Goal: Transaction & Acquisition: Subscribe to service/newsletter

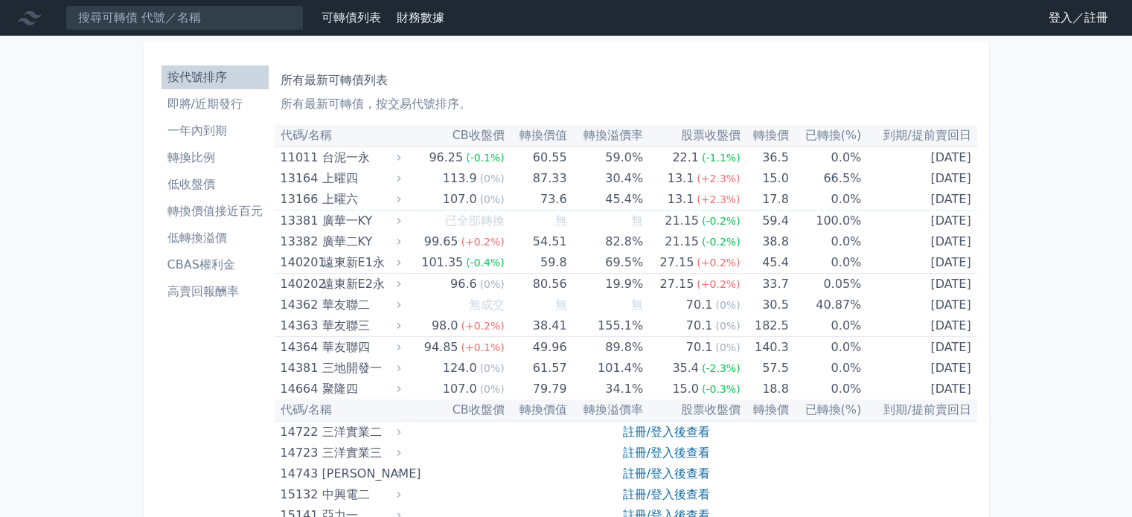
click at [1089, 18] on link "登入／註冊" at bounding box center [1077, 18] width 83 height 24
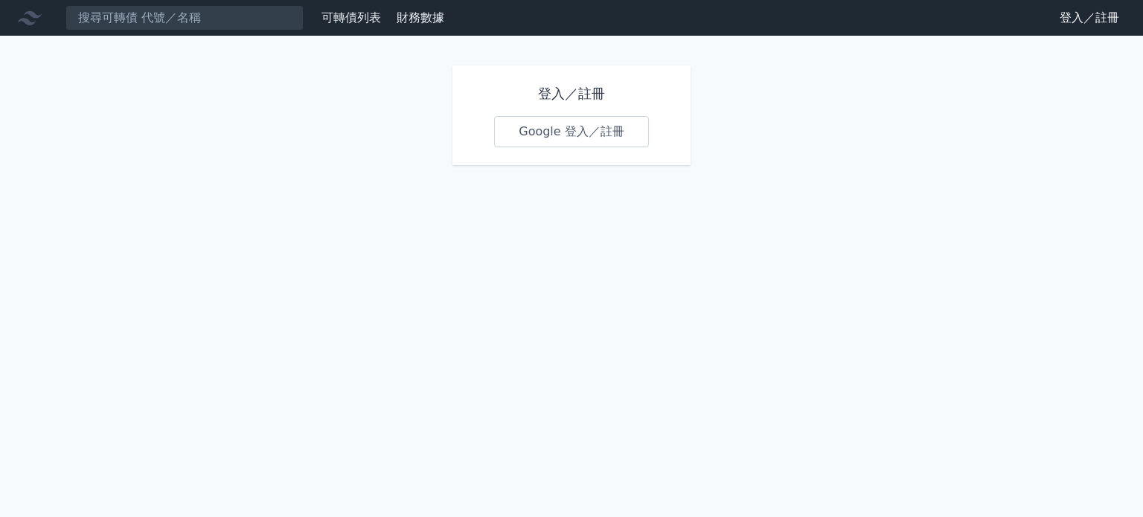
click at [601, 131] on link "Google 登入／註冊" at bounding box center [571, 131] width 155 height 31
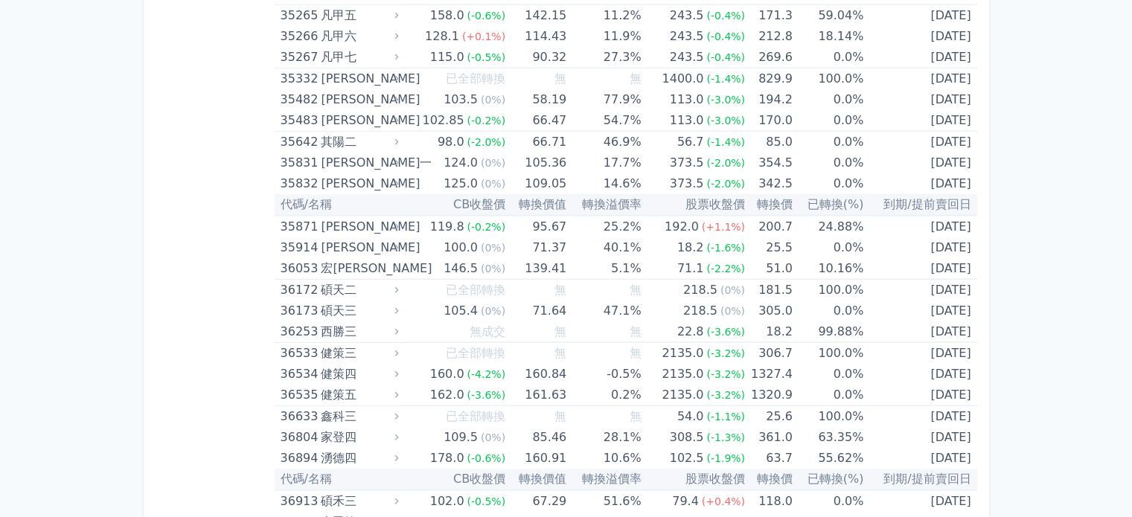
scroll to position [4080, 0]
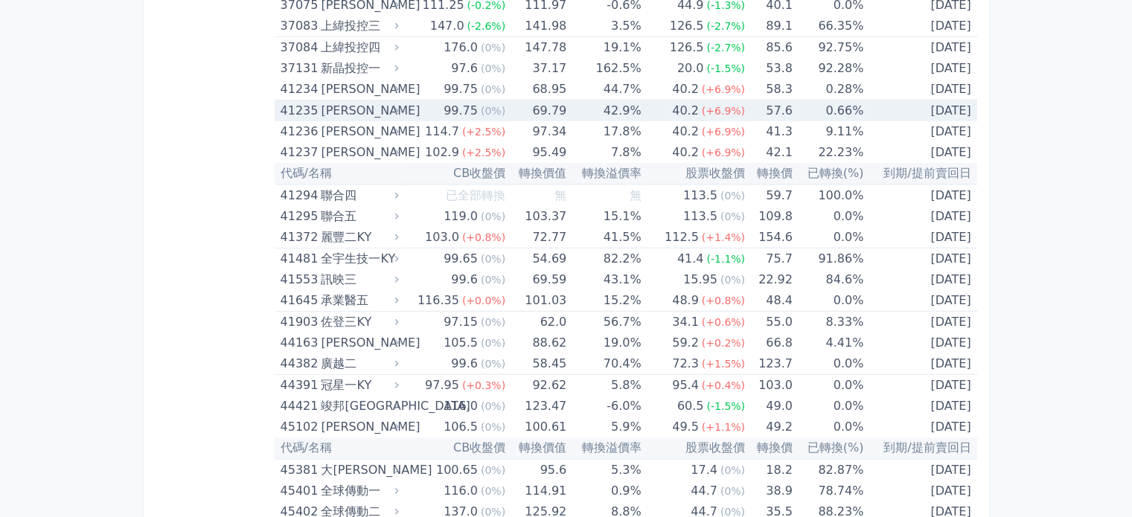
click at [841, 103] on td "0.66%" at bounding box center [827, 111] width 71 height 22
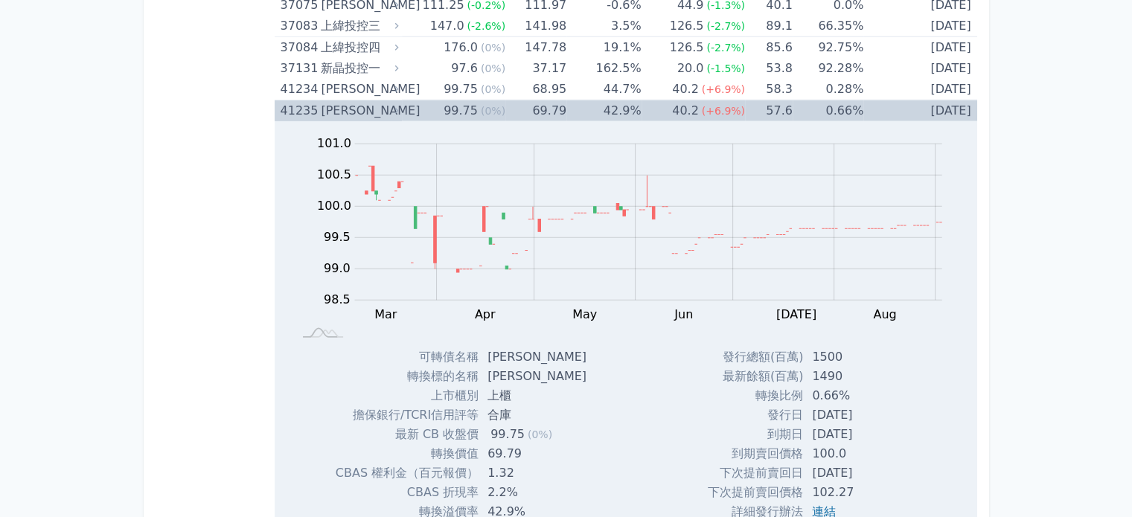
click at [833, 103] on td "0.66%" at bounding box center [827, 111] width 71 height 22
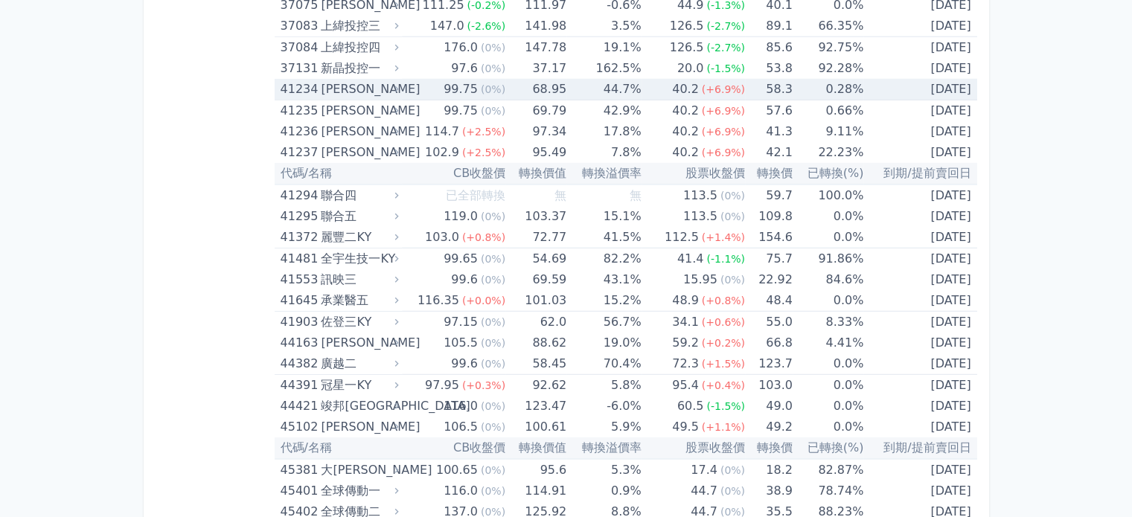
click at [832, 80] on td "0.28%" at bounding box center [827, 90] width 71 height 22
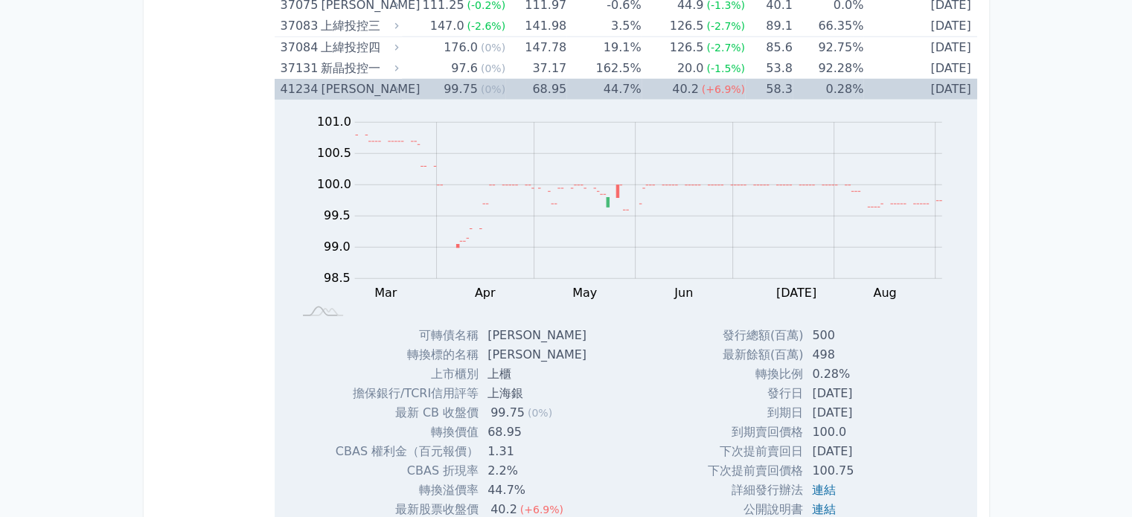
click at [832, 80] on td "0.28%" at bounding box center [827, 89] width 71 height 21
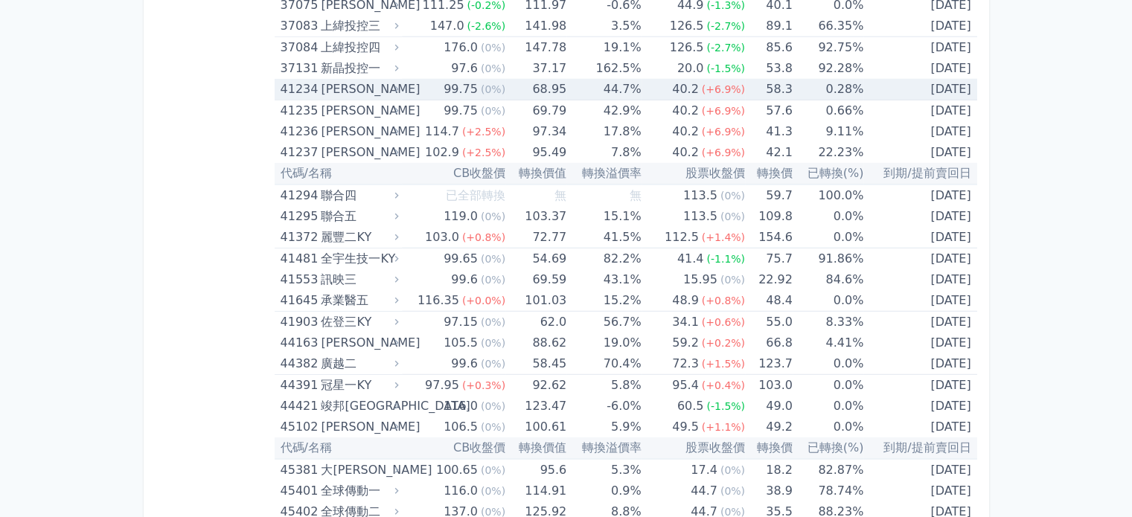
click at [461, 84] on div "99.75" at bounding box center [460, 89] width 40 height 21
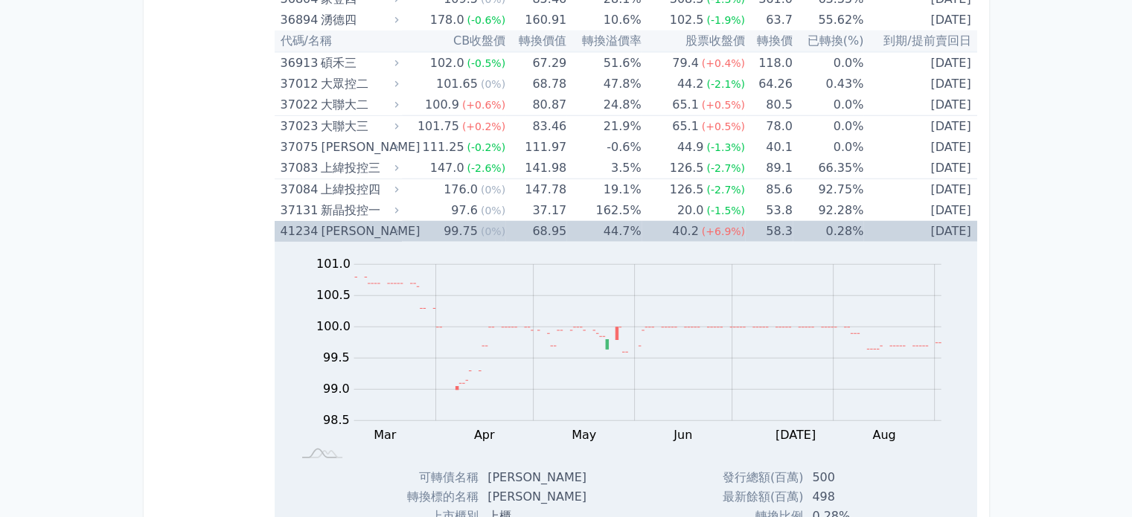
scroll to position [3857, 0]
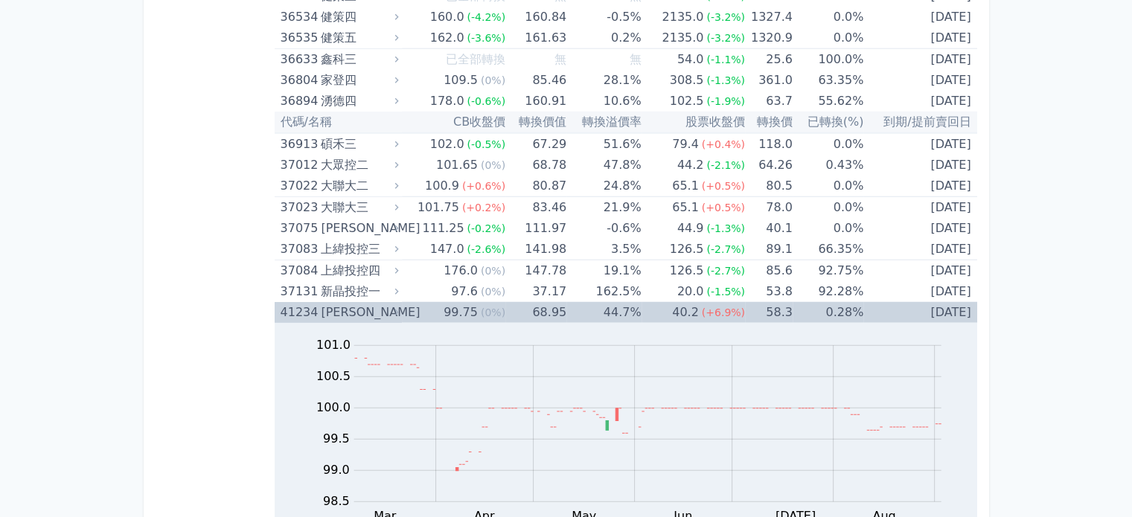
click at [460, 302] on div "99.75" at bounding box center [460, 312] width 40 height 21
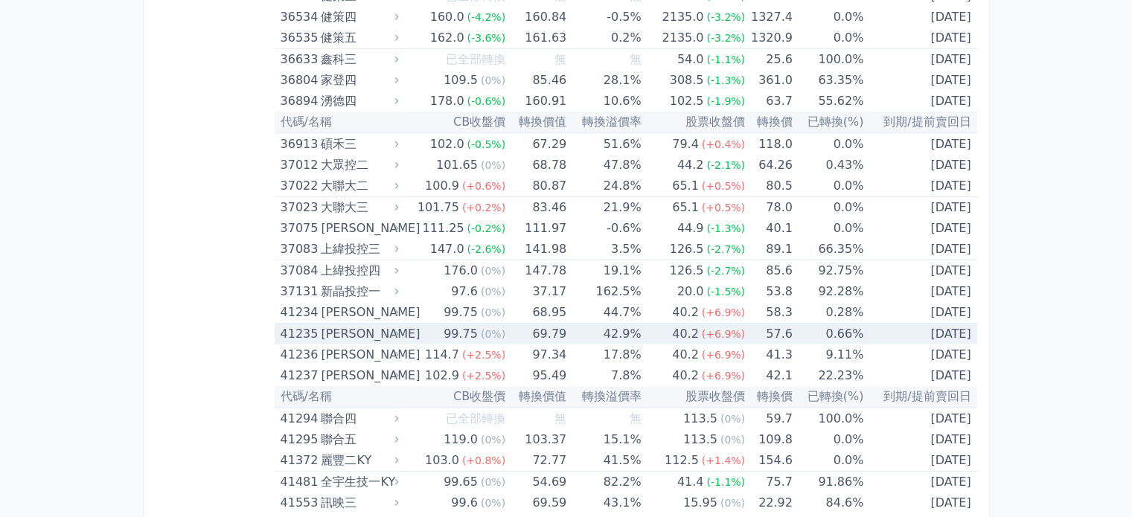
click at [462, 324] on div "99.75" at bounding box center [460, 334] width 40 height 21
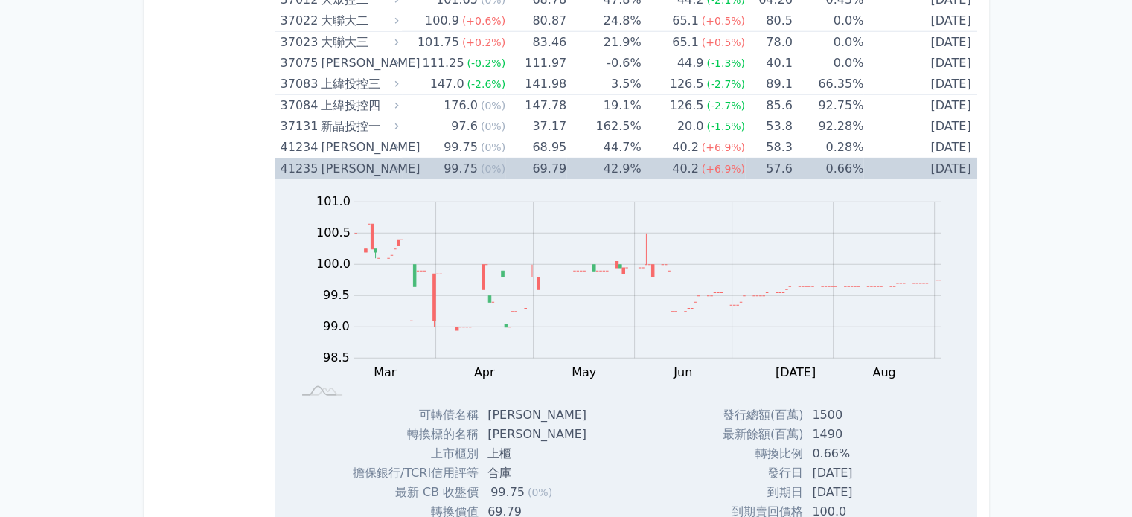
scroll to position [3931, 0]
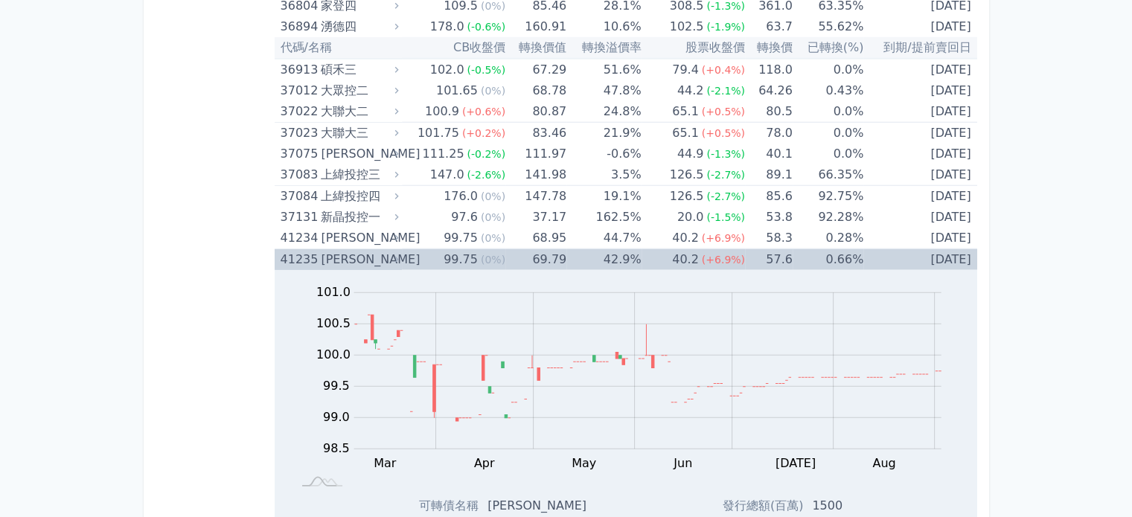
click at [474, 249] on div "99.75" at bounding box center [460, 259] width 40 height 21
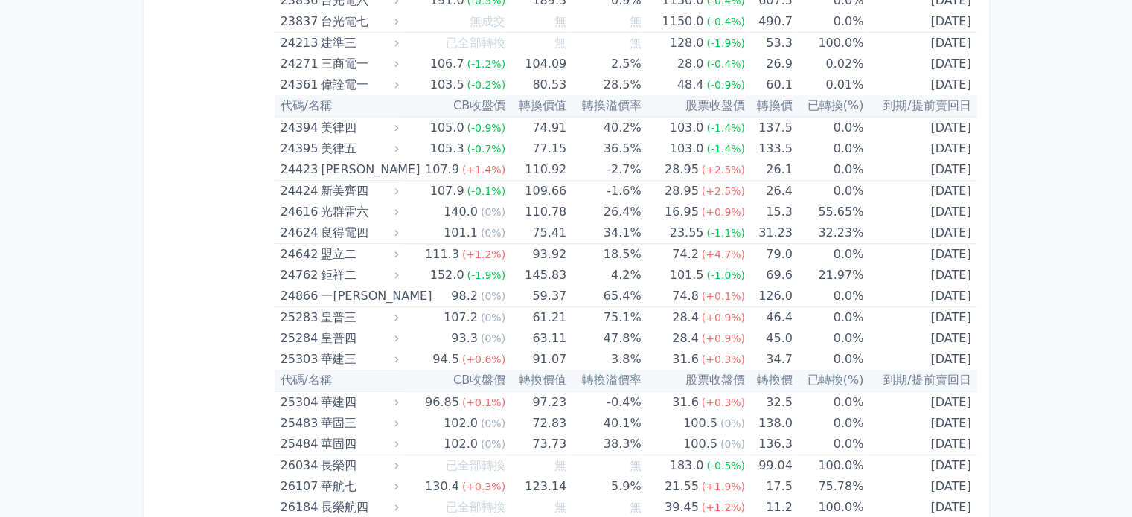
scroll to position [1402, 0]
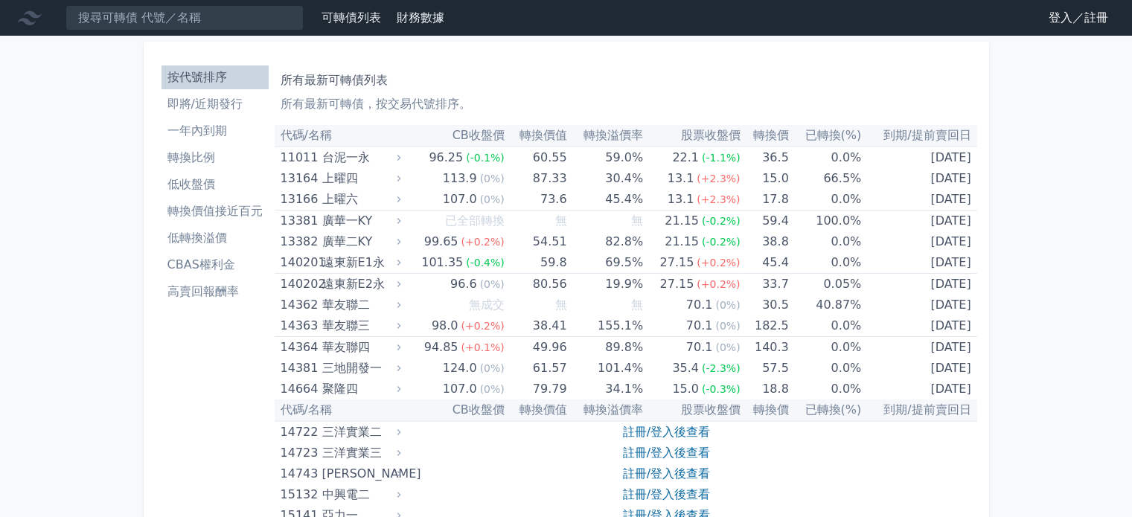
click at [1080, 20] on link "登入／註冊" at bounding box center [1077, 18] width 83 height 24
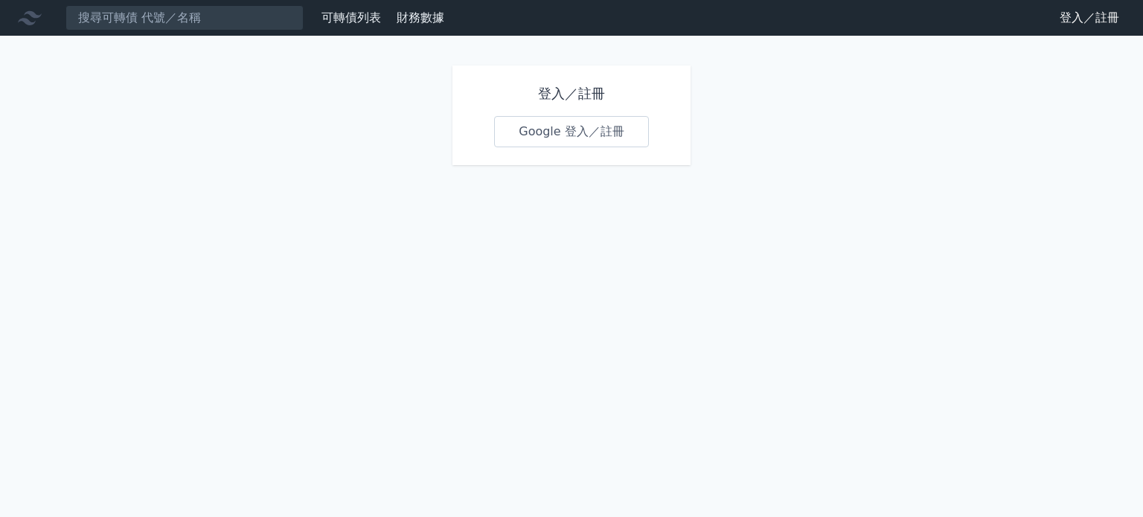
click at [617, 133] on link "Google 登入／註冊" at bounding box center [571, 131] width 155 height 31
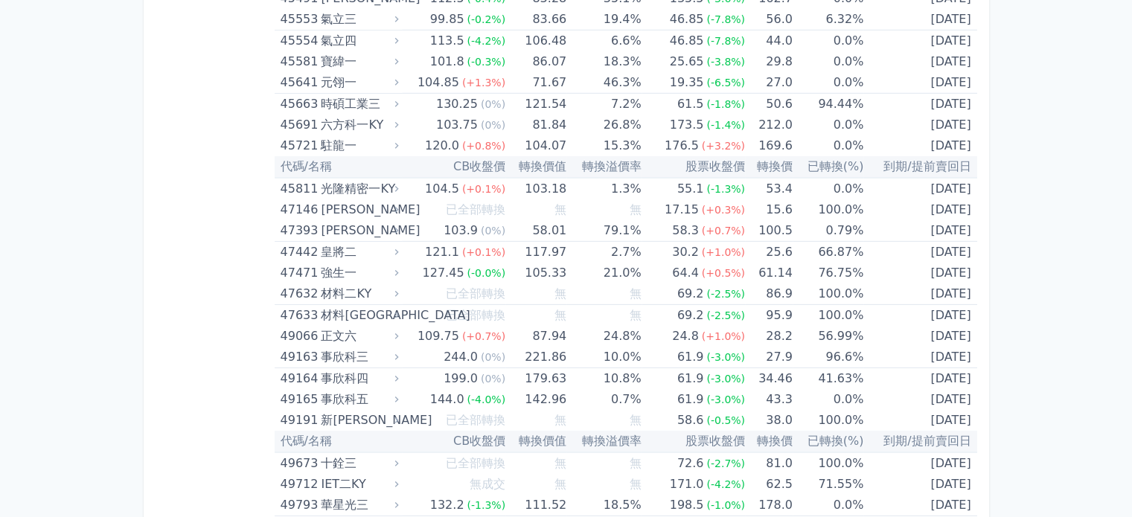
scroll to position [4613, 0]
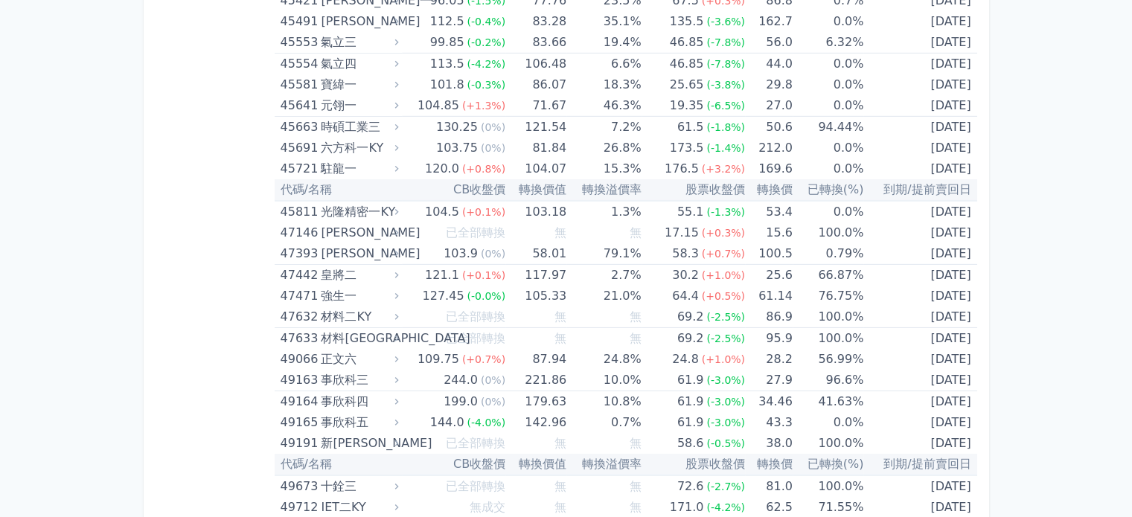
click at [1131, 268] on html "可轉債列表 財務數據 可轉債列表 財務數據 登出 登出 按代號排序 即將/近期發行 一年內到期 轉換比例 低收盤價 轉換價值接近百元" at bounding box center [566, 86] width 1132 height 9399
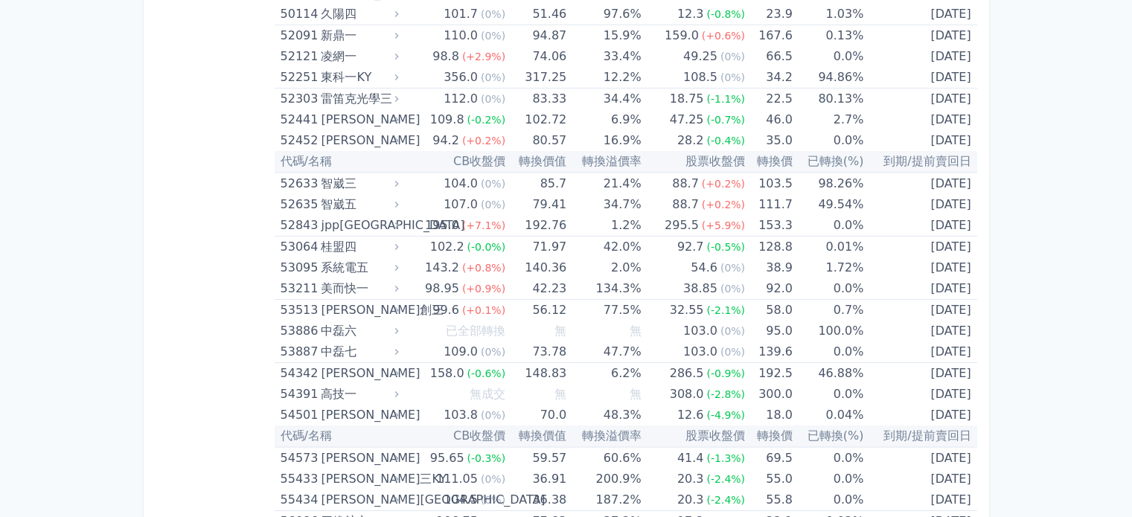
scroll to position [5208, 0]
